Goal: Task Accomplishment & Management: Complete application form

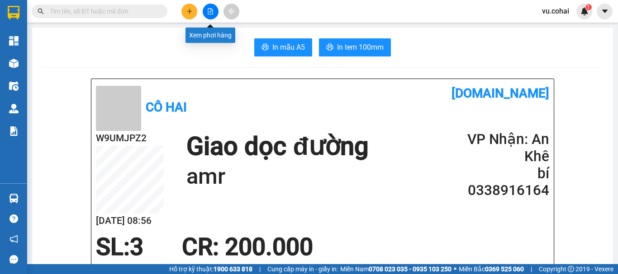
click at [208, 15] on button at bounding box center [211, 12] width 16 height 16
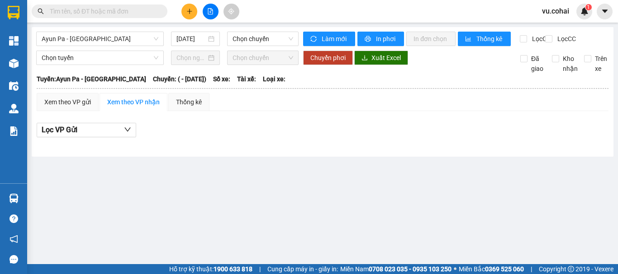
click at [107, 13] on input "text" at bounding box center [103, 11] width 107 height 10
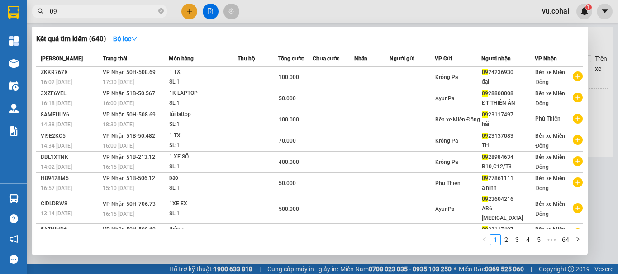
drag, startPoint x: 87, startPoint y: 105, endPoint x: 90, endPoint y: 6, distance: 99.0
click at [90, 6] on input "09" at bounding box center [103, 11] width 107 height 10
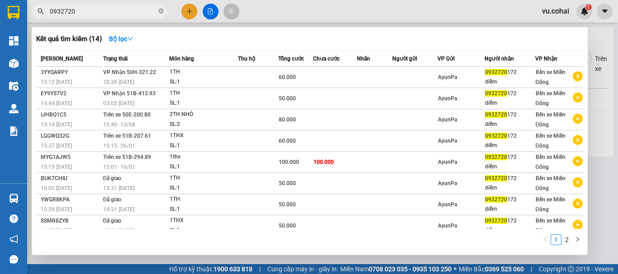
type input "0932720"
click at [207, 9] on div at bounding box center [309, 137] width 618 height 274
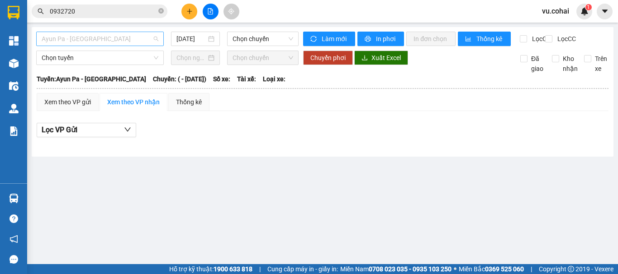
click at [125, 41] on span "Ayun Pa - [GEOGRAPHIC_DATA]" at bounding box center [100, 39] width 117 height 14
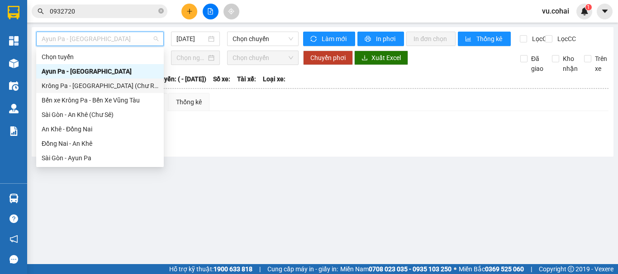
click at [104, 85] on div "Krông Pa - [GEOGRAPHIC_DATA] (Chư RCăm)" at bounding box center [100, 86] width 117 height 10
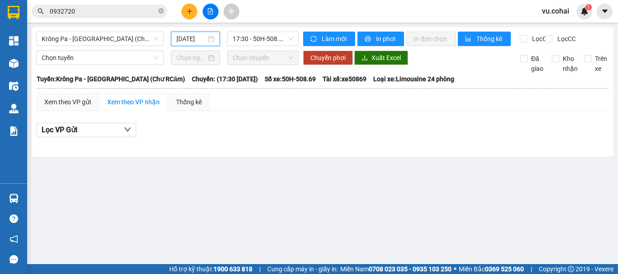
click at [186, 38] on input "[DATE]" at bounding box center [191, 39] width 30 height 10
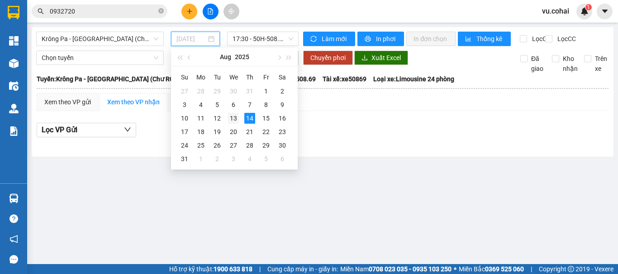
click at [230, 121] on div "13" at bounding box center [233, 118] width 11 height 11
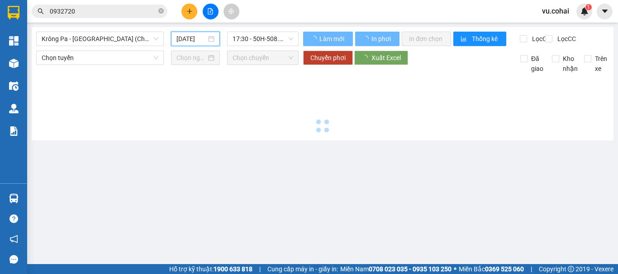
type input "[DATE]"
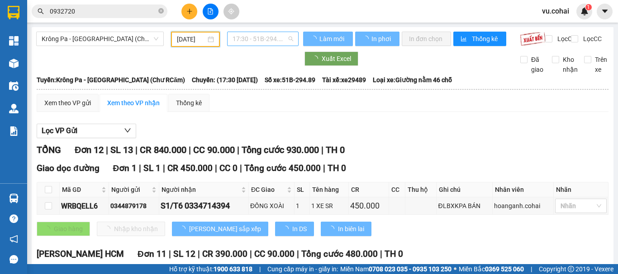
click at [260, 36] on span "17:30 - 51B-294.89" at bounding box center [262, 39] width 61 height 14
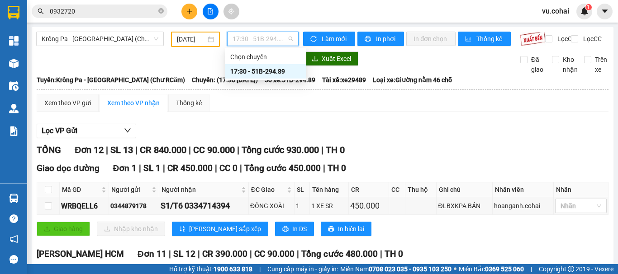
click at [268, 71] on div "17:30 - 51B-294.89" at bounding box center [265, 71] width 71 height 10
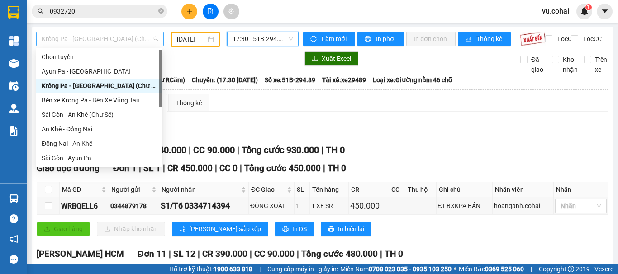
click at [123, 40] on span "Krông Pa - [GEOGRAPHIC_DATA] (Chư RCăm)" at bounding box center [100, 39] width 117 height 14
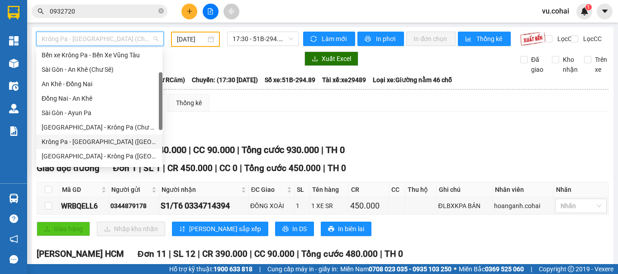
click at [97, 140] on div "Krông Pa - [GEOGRAPHIC_DATA] ([GEOGRAPHIC_DATA])" at bounding box center [99, 142] width 115 height 10
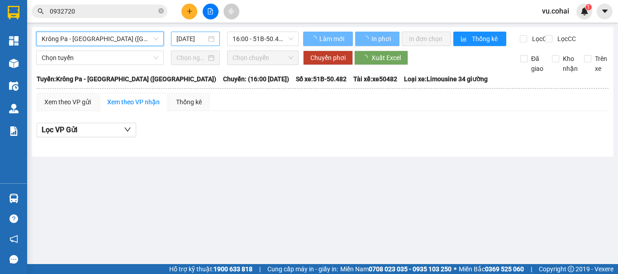
click at [195, 38] on input "[DATE]" at bounding box center [191, 39] width 30 height 10
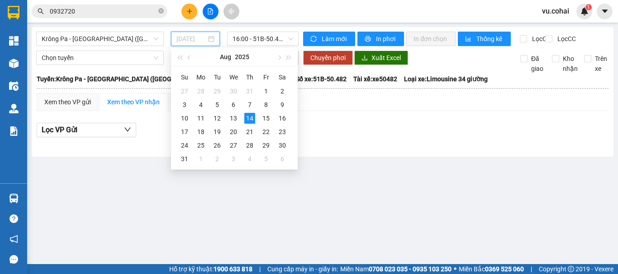
drag, startPoint x: 233, startPoint y: 117, endPoint x: 244, endPoint y: 80, distance: 38.3
click at [232, 117] on div "13" at bounding box center [233, 118] width 11 height 11
type input "[DATE]"
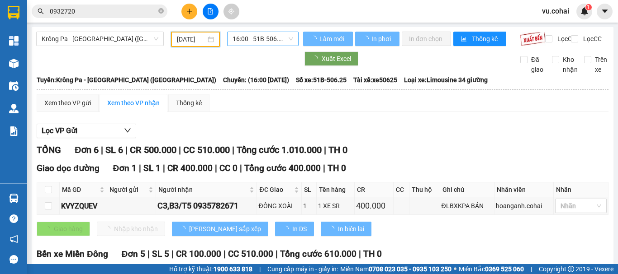
click at [260, 39] on span "16:00 - 51B-506.25" at bounding box center [262, 39] width 61 height 14
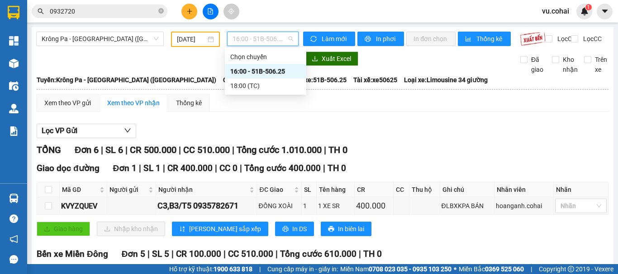
click at [258, 71] on div "16:00 - 51B-506.25" at bounding box center [265, 71] width 71 height 10
click at [246, 40] on span "16:00 - 51B-506.25" at bounding box center [262, 39] width 61 height 14
click at [268, 68] on div "16:00 - 51B-506.25" at bounding box center [265, 71] width 71 height 10
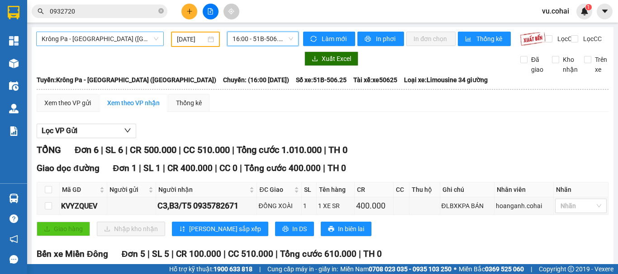
click at [80, 34] on span "Krông Pa - [GEOGRAPHIC_DATA] ([GEOGRAPHIC_DATA])" at bounding box center [100, 39] width 117 height 14
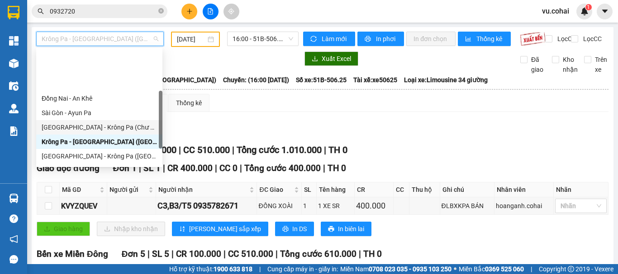
scroll to position [90, 0]
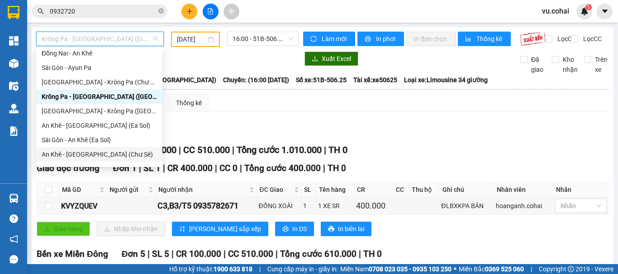
click at [94, 151] on div "An Khê - [GEOGRAPHIC_DATA] (Chư Sê)" at bounding box center [99, 155] width 115 height 10
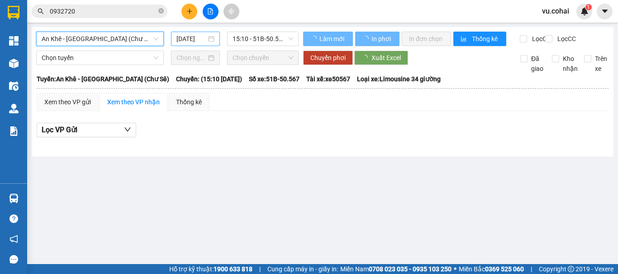
click at [198, 37] on input "[DATE]" at bounding box center [191, 39] width 30 height 10
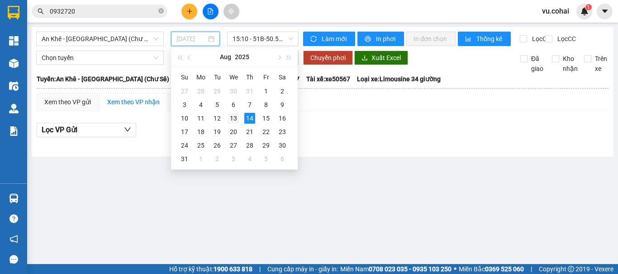
click at [234, 119] on div "13" at bounding box center [233, 118] width 11 height 11
type input "[DATE]"
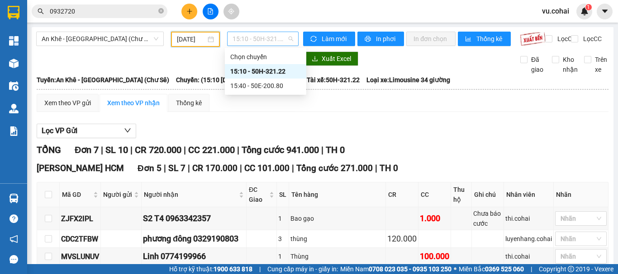
click at [259, 33] on span "15:10 - 50H-321.22" at bounding box center [262, 39] width 61 height 14
click at [269, 67] on div "15:10 - 50H-321.22" at bounding box center [265, 71] width 71 height 10
click at [249, 34] on span "15:10 - 50H-321.22" at bounding box center [262, 39] width 61 height 14
click at [282, 90] on div "15:40 - 50E-200.80" at bounding box center [265, 86] width 71 height 10
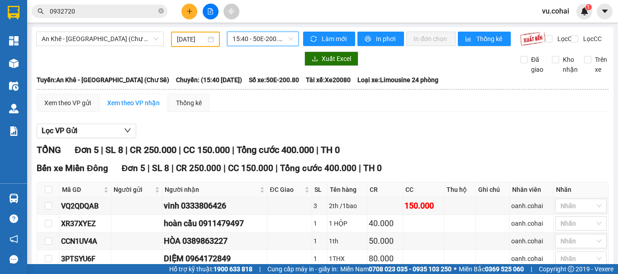
click at [235, 36] on span "15:40 - 50E-200.80" at bounding box center [262, 39] width 61 height 14
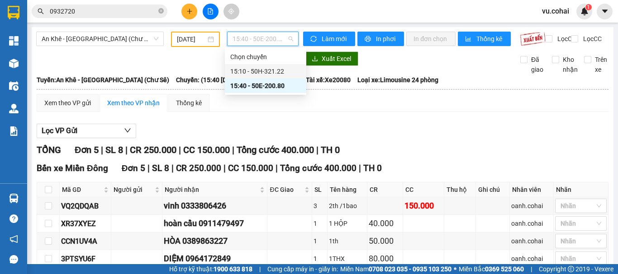
click at [274, 70] on div "15:10 - 50H-321.22" at bounding box center [265, 71] width 71 height 10
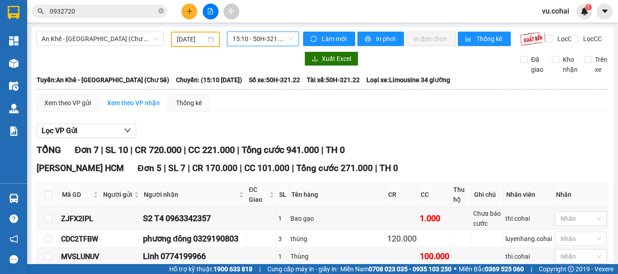
click at [255, 35] on span "15:10 - 50H-321.22" at bounding box center [262, 39] width 61 height 14
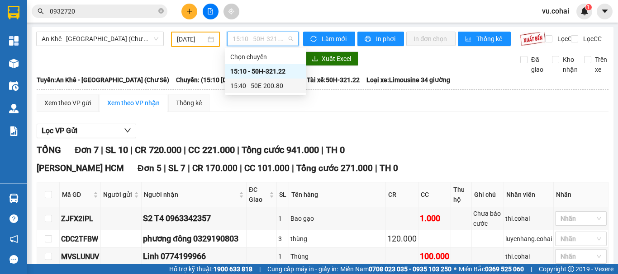
click at [279, 86] on div "15:40 - 50E-200.80" at bounding box center [265, 86] width 71 height 10
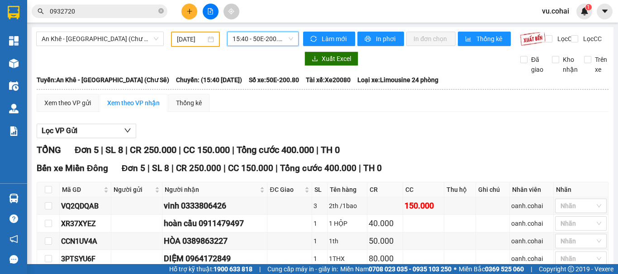
click at [111, 31] on div "An Khê - [GEOGRAPHIC_DATA] (Chư Sê) [DATE] 15:40 15:40 - 50E-200.80 Làm mới In …" at bounding box center [322, 177] width 581 height 301
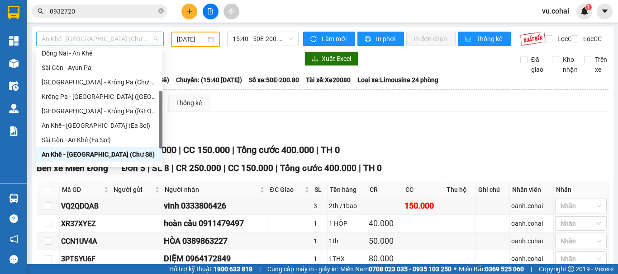
click at [110, 38] on span "An Khê - [GEOGRAPHIC_DATA] (Chư Sê)" at bounding box center [100, 39] width 117 height 14
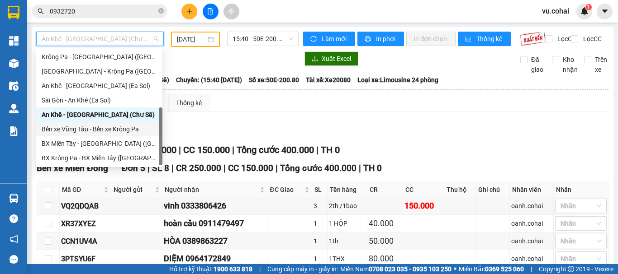
scroll to position [40, 0]
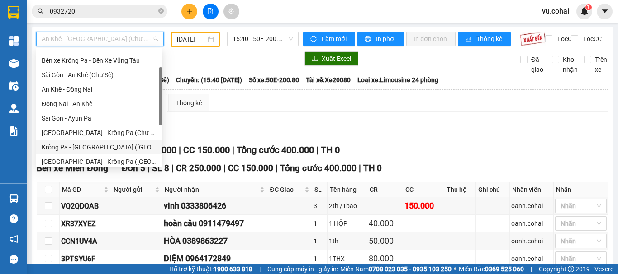
click at [86, 151] on div "Krông Pa - [GEOGRAPHIC_DATA] ([GEOGRAPHIC_DATA])" at bounding box center [99, 147] width 115 height 10
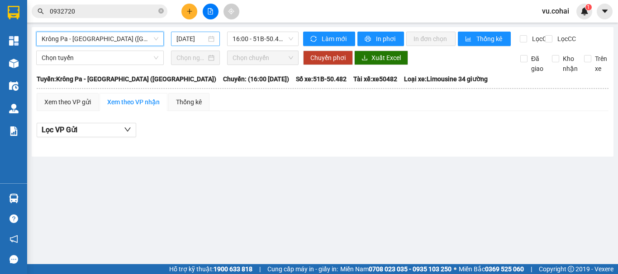
click at [195, 38] on input "[DATE]" at bounding box center [191, 39] width 30 height 10
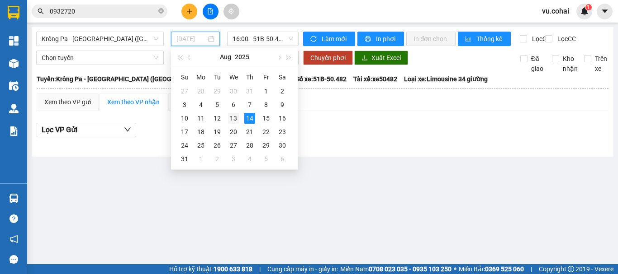
drag, startPoint x: 234, startPoint y: 119, endPoint x: 252, endPoint y: 39, distance: 82.0
click at [234, 117] on div "13" at bounding box center [233, 118] width 11 height 11
type input "[DATE]"
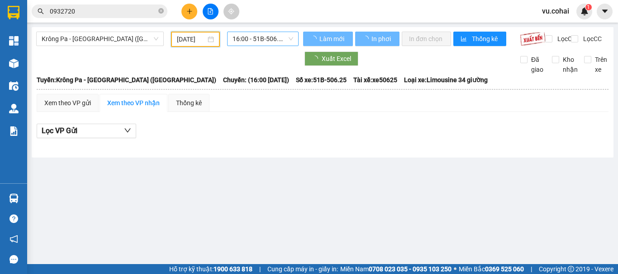
click at [253, 36] on span "16:00 - 51B-506.25" at bounding box center [262, 39] width 61 height 14
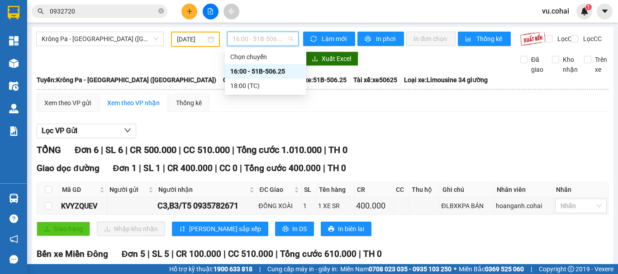
click at [272, 70] on div "16:00 - 51B-506.25" at bounding box center [265, 71] width 71 height 10
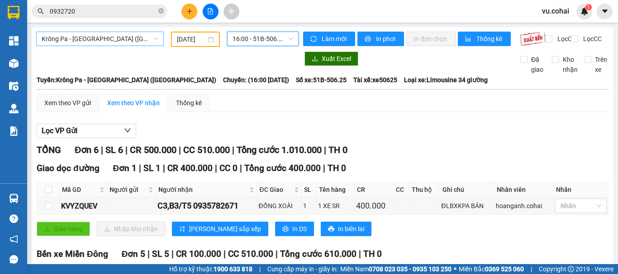
click at [137, 40] on span "Krông Pa - [GEOGRAPHIC_DATA] ([GEOGRAPHIC_DATA])" at bounding box center [100, 39] width 117 height 14
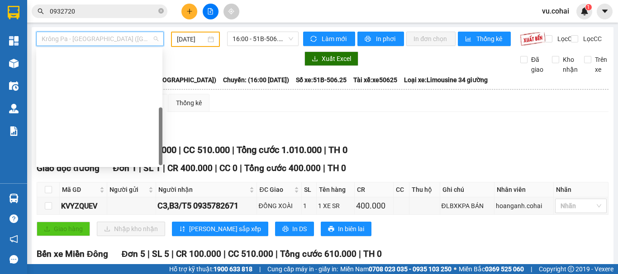
scroll to position [130, 0]
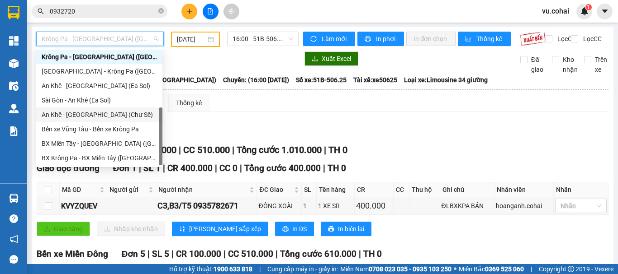
click at [94, 113] on div "An Khê - [GEOGRAPHIC_DATA] (Chư Sê)" at bounding box center [99, 115] width 115 height 10
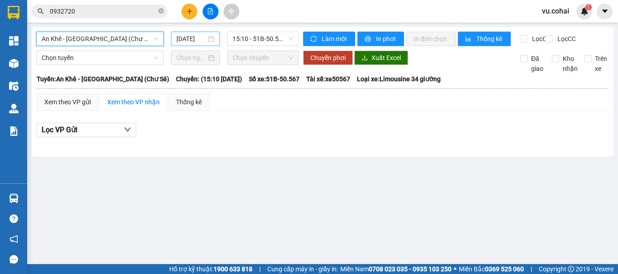
click at [194, 39] on input "[DATE]" at bounding box center [191, 39] width 30 height 10
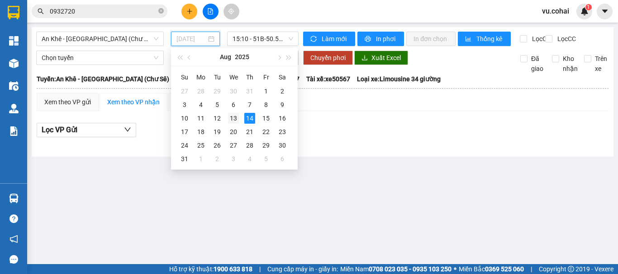
click at [236, 118] on div "13" at bounding box center [233, 118] width 11 height 11
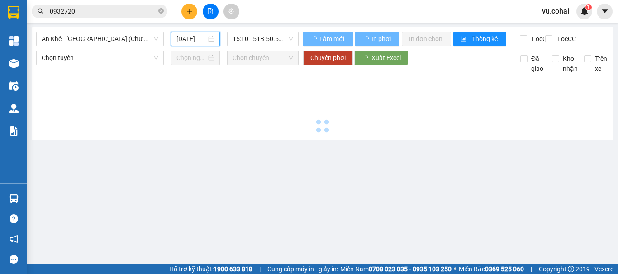
type input "[DATE]"
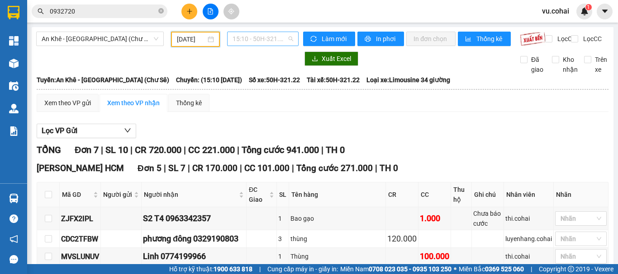
click at [249, 39] on span "15:10 - 50H-321.22" at bounding box center [262, 39] width 61 height 14
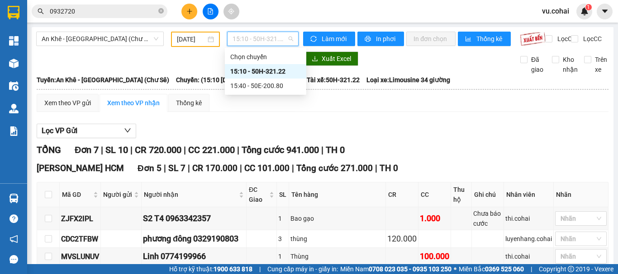
click at [262, 70] on div "15:10 - 50H-321.22" at bounding box center [265, 71] width 71 height 10
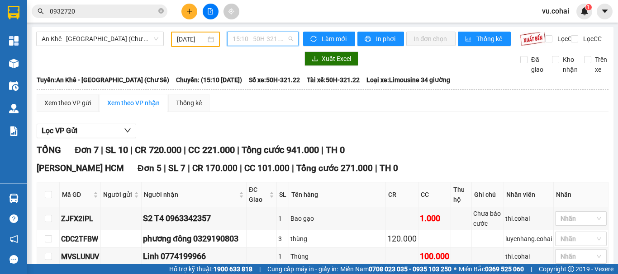
click at [269, 42] on span "15:10 - 50H-321.22" at bounding box center [262, 39] width 61 height 14
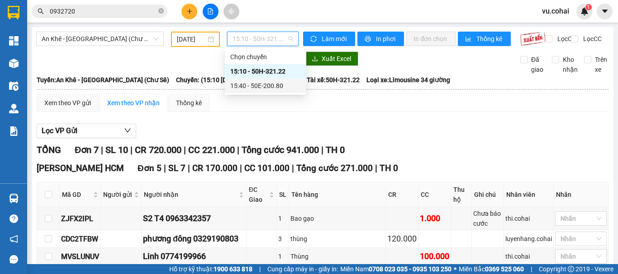
click at [263, 85] on div "15:40 - 50E-200.80" at bounding box center [265, 86] width 71 height 10
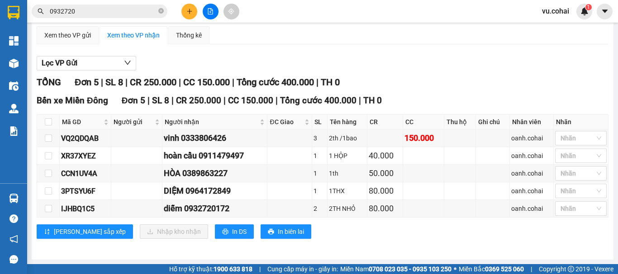
scroll to position [75, 0]
click at [307, 139] on td at bounding box center [289, 139] width 45 height 18
click at [255, 170] on div "HÒA 0389863227" at bounding box center [215, 173] width 102 height 13
click at [190, 10] on icon "plus" at bounding box center [189, 11] width 6 height 6
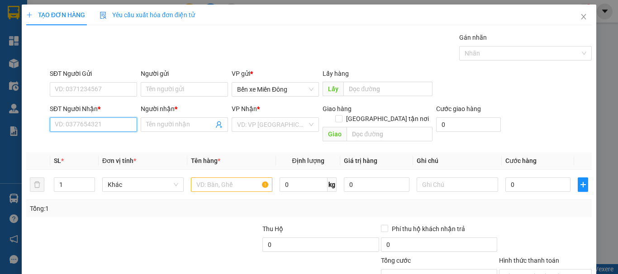
click at [88, 122] on input "SĐT Người Nhận *" at bounding box center [93, 125] width 87 height 14
type input "0968924929"
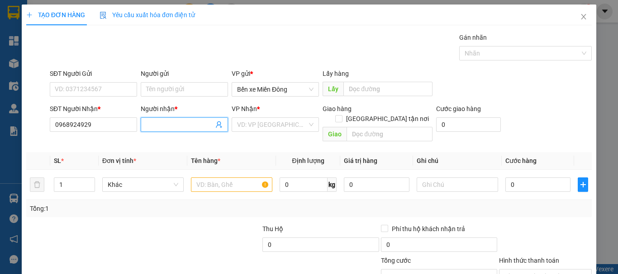
click at [177, 123] on input "Người nhận *" at bounding box center [179, 125] width 67 height 10
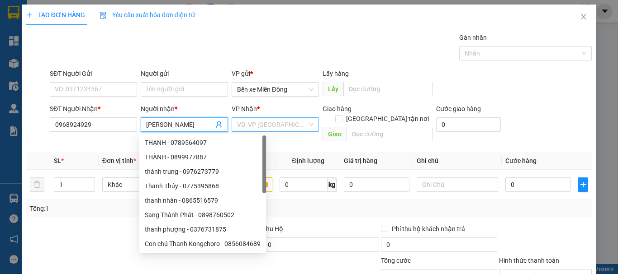
type input "[PERSON_NAME]"
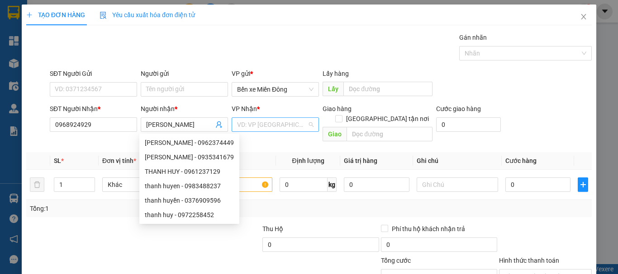
click at [262, 126] on input "search" at bounding box center [272, 125] width 70 height 14
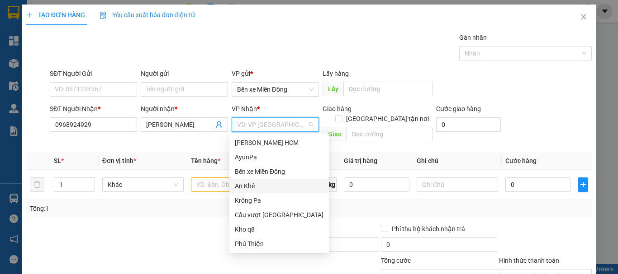
click at [254, 188] on div "An Khê" at bounding box center [279, 186] width 89 height 10
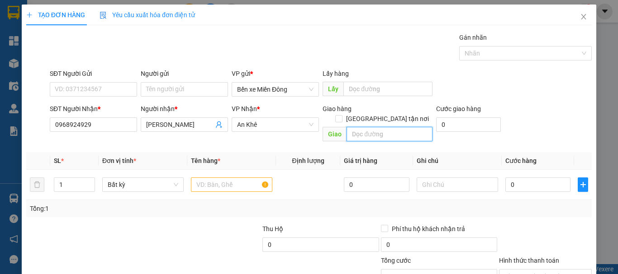
click at [387, 127] on input "text" at bounding box center [389, 134] width 86 height 14
type input "chư răng"
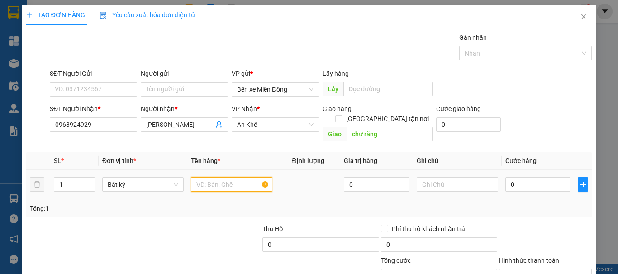
click at [224, 178] on input "text" at bounding box center [231, 185] width 81 height 14
type input "thùng"
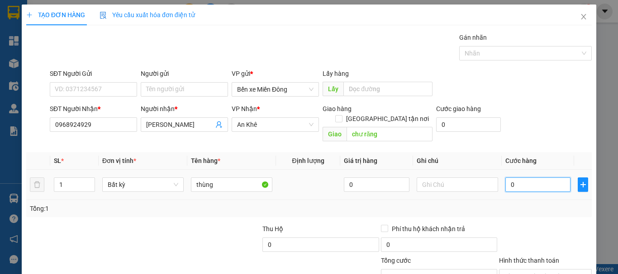
click at [510, 178] on input "0" at bounding box center [537, 185] width 65 height 14
type input "005"
type input "5"
type input "0.050"
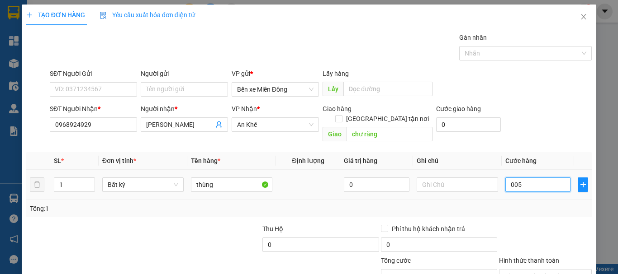
type input "50"
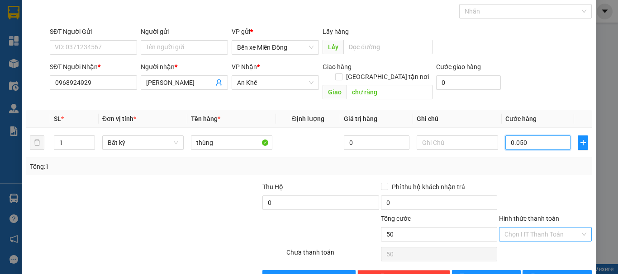
scroll to position [60, 0]
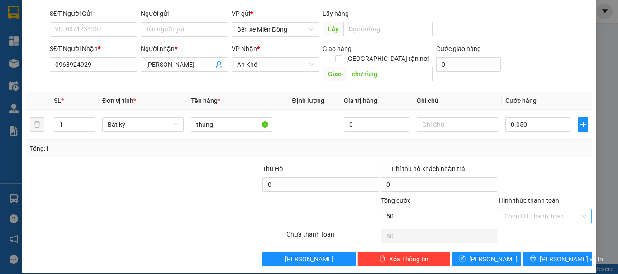
click at [541, 210] on input "Hình thức thanh toán" at bounding box center [542, 217] width 76 height 14
type input "50.000"
click at [532, 223] on div "Tại văn phòng" at bounding box center [539, 225] width 81 height 10
type input "0"
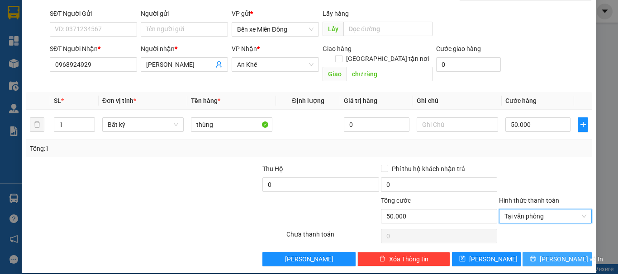
drag, startPoint x: 551, startPoint y: 249, endPoint x: 551, endPoint y: 239, distance: 9.9
click at [551, 252] on button "[PERSON_NAME] và In" at bounding box center [556, 259] width 69 height 14
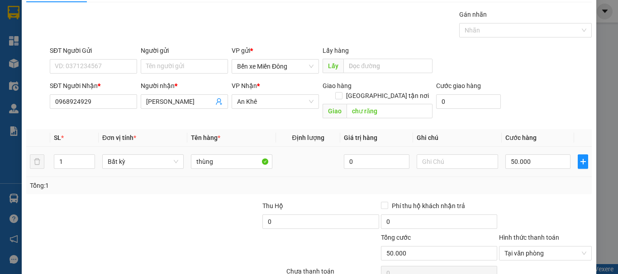
scroll to position [0, 0]
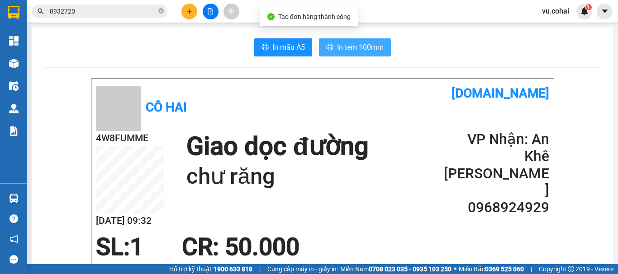
click at [356, 46] on span "In tem 100mm" at bounding box center [360, 47] width 47 height 11
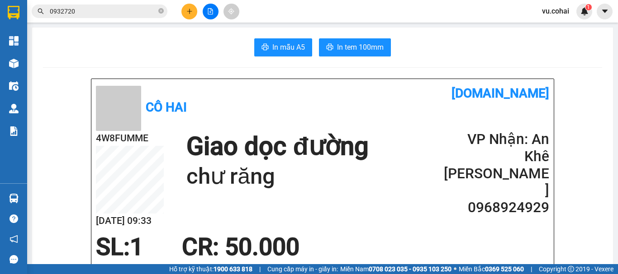
click at [331, 170] on h1 "chư răng" at bounding box center [277, 176] width 182 height 29
click at [347, 47] on span "In tem 100mm" at bounding box center [360, 47] width 47 height 11
click at [203, 14] on button at bounding box center [211, 12] width 16 height 16
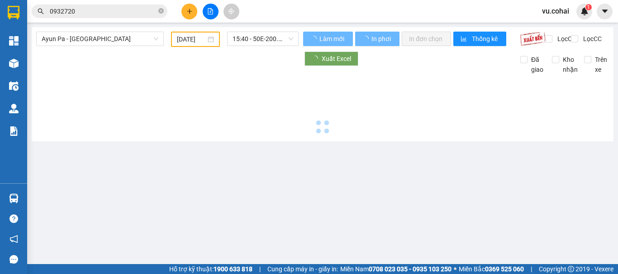
type input "[DATE]"
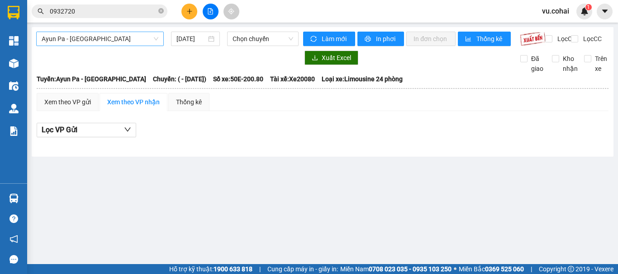
drag, startPoint x: 143, startPoint y: 39, endPoint x: 139, endPoint y: 33, distance: 7.8
click at [143, 39] on span "Ayun Pa - [GEOGRAPHIC_DATA]" at bounding box center [100, 39] width 117 height 14
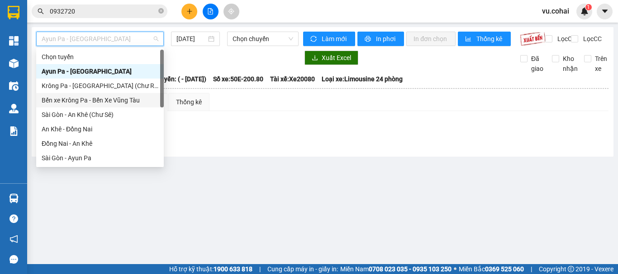
scroll to position [127, 0]
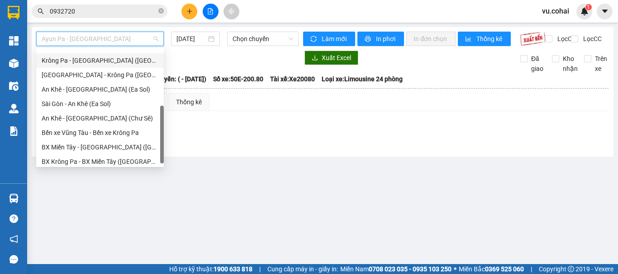
drag, startPoint x: 101, startPoint y: 65, endPoint x: 131, endPoint y: 50, distance: 33.4
click at [104, 63] on div "Krông Pa - [GEOGRAPHIC_DATA] ([GEOGRAPHIC_DATA])" at bounding box center [100, 61] width 117 height 10
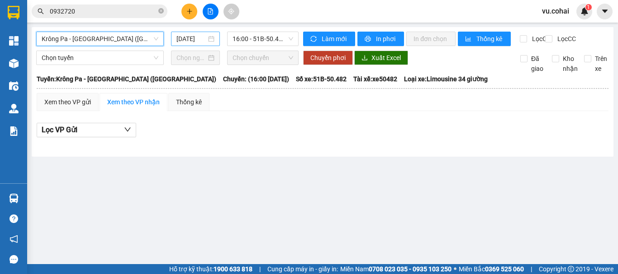
click at [204, 37] on input "[DATE]" at bounding box center [191, 39] width 30 height 10
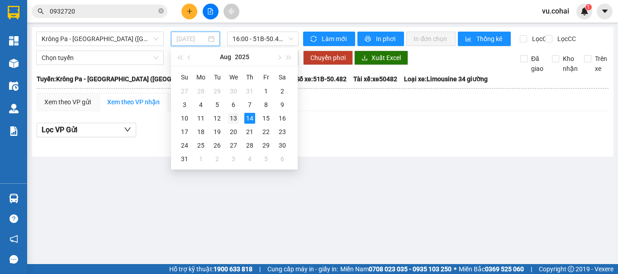
click at [234, 118] on div "13" at bounding box center [233, 118] width 11 height 11
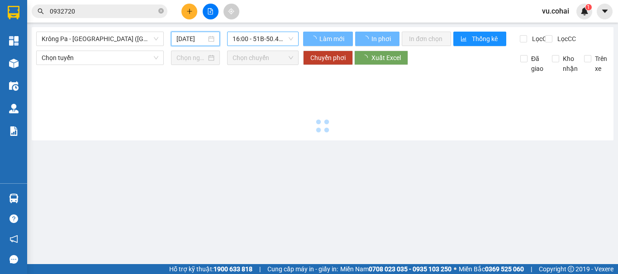
type input "[DATE]"
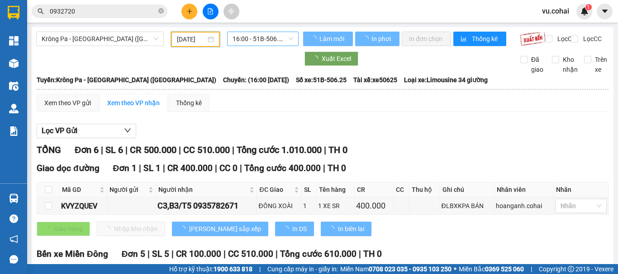
click at [250, 37] on span "16:00 - 51B-506.25" at bounding box center [262, 39] width 61 height 14
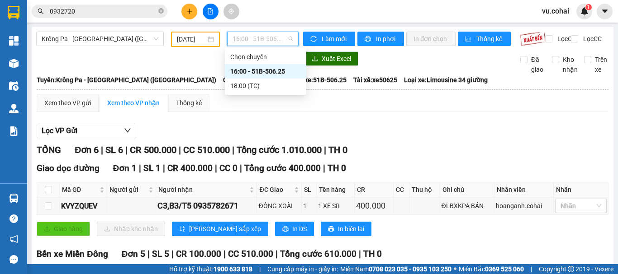
drag, startPoint x: 266, startPoint y: 69, endPoint x: 266, endPoint y: 63, distance: 6.3
click at [266, 68] on div "16:00 - 51B-506.25" at bounding box center [265, 71] width 71 height 10
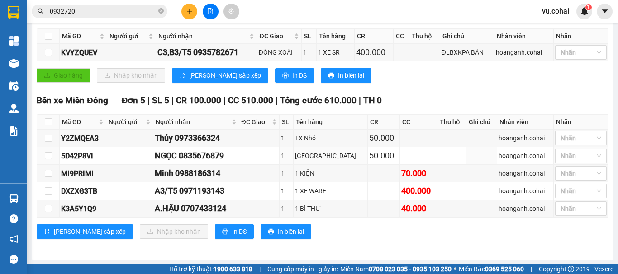
scroll to position [25, 0]
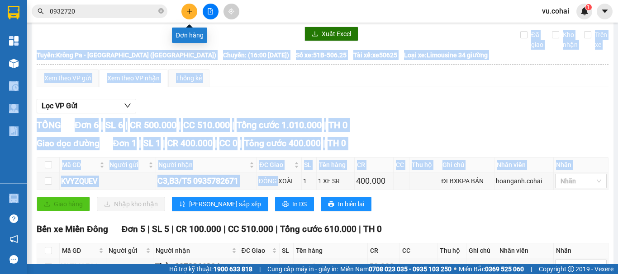
click at [190, 11] on icon "plus" at bounding box center [189, 11] width 5 height 0
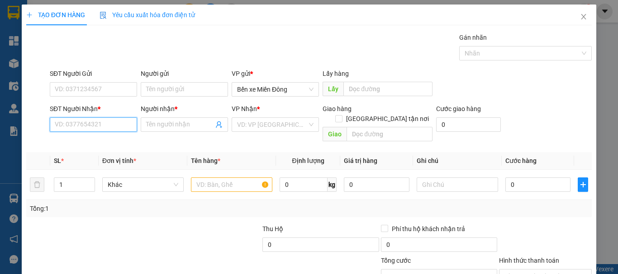
click at [103, 123] on input "SĐT Người Nhận *" at bounding box center [93, 125] width 87 height 14
click at [98, 123] on input "SĐT Người Nhận *" at bounding box center [93, 125] width 87 height 14
click at [72, 127] on input "SĐT Người Nhận *" at bounding box center [93, 125] width 87 height 14
click at [85, 128] on input "SĐT Người Nhận *" at bounding box center [93, 125] width 87 height 14
click at [75, 125] on input "0" at bounding box center [93, 125] width 87 height 14
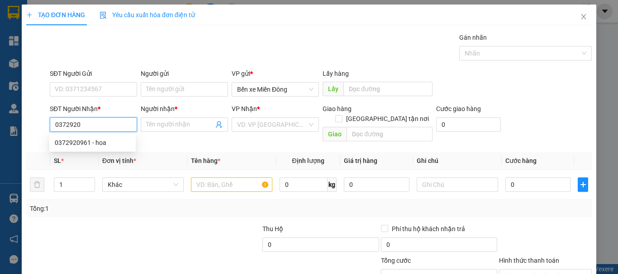
click at [87, 143] on div "0372920961 - hoa" at bounding box center [93, 143] width 76 height 10
type input "0372920961"
type input "hoa"
type input "0372920961"
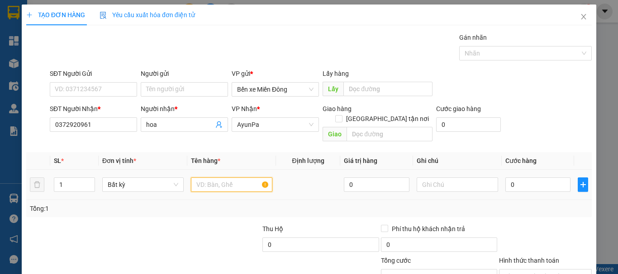
click at [212, 178] on input "text" at bounding box center [231, 185] width 81 height 14
type input "kiện"
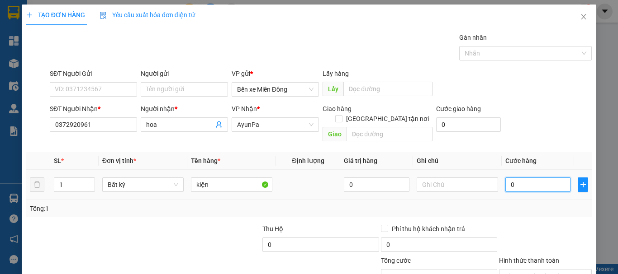
click at [519, 178] on input "0" at bounding box center [537, 185] width 65 height 14
type input "006"
type input "6"
type input "0.060"
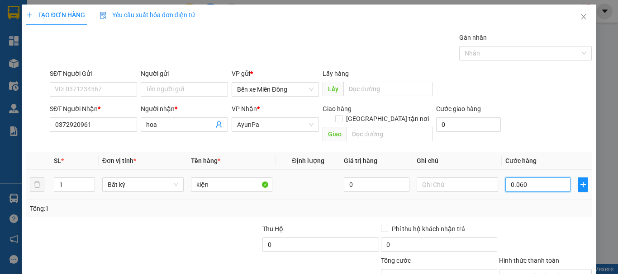
type input "60"
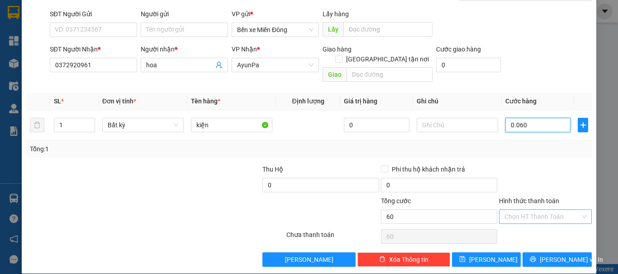
scroll to position [60, 0]
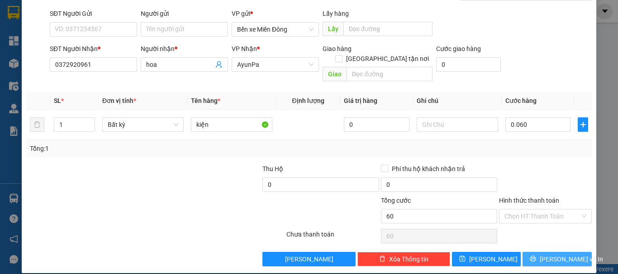
type input "60.000"
drag, startPoint x: 543, startPoint y: 248, endPoint x: 536, endPoint y: 241, distance: 9.6
click at [540, 252] on button "[PERSON_NAME] và In" at bounding box center [556, 259] width 69 height 14
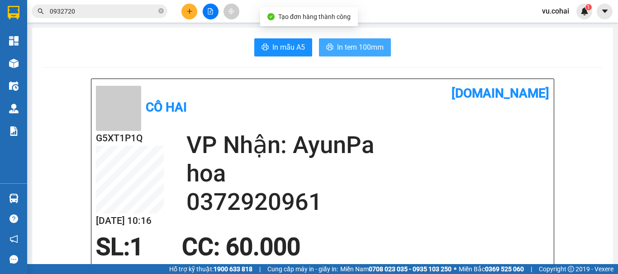
click at [364, 52] on span "In tem 100mm" at bounding box center [360, 47] width 47 height 11
